Goal: Find specific page/section: Find specific page/section

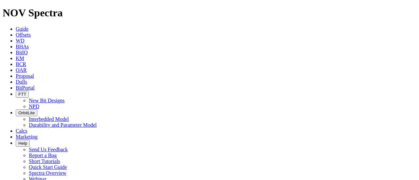
click at [16, 62] on icon at bounding box center [16, 65] width 0 height 6
click at [333, 34] on body "Spectra is built to be used with Google Chrome. Please switch browsers. NOV Spe…" at bounding box center [210, 123] width 414 height 232
type input "2"
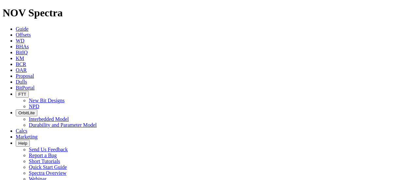
type input "bpo"
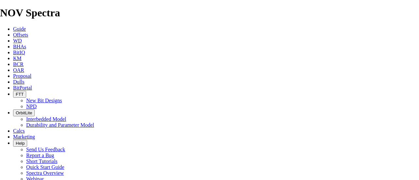
scroll to position [91, 0]
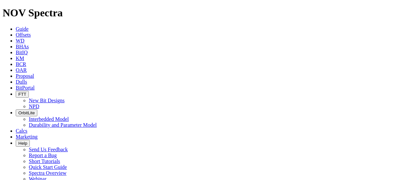
click at [16, 62] on icon at bounding box center [16, 65] width 0 height 6
type input "BPO-2632"
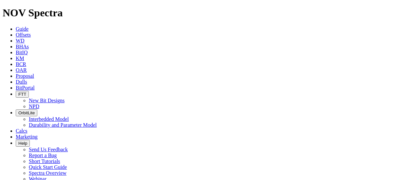
drag, startPoint x: 121, startPoint y: 104, endPoint x: 92, endPoint y: 96, distance: 29.3
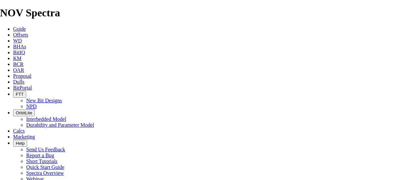
click at [24, 62] on span "BCR" at bounding box center [18, 65] width 10 height 6
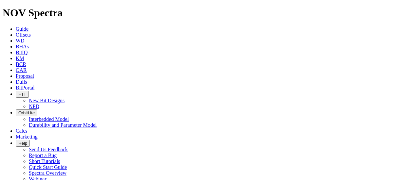
scroll to position [2, 0]
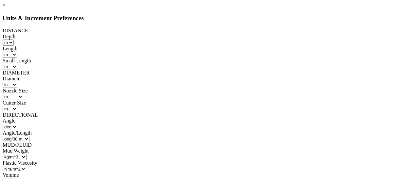
click at [6, 8] on link "×" at bounding box center [4, 6] width 3 height 6
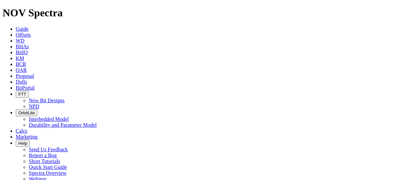
click at [27, 79] on span "Dulls" at bounding box center [21, 82] width 11 height 6
click at [16, 26] on icon at bounding box center [16, 29] width 0 height 6
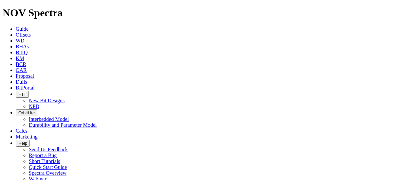
type input "A308593"
